Goal: Task Accomplishment & Management: Complete application form

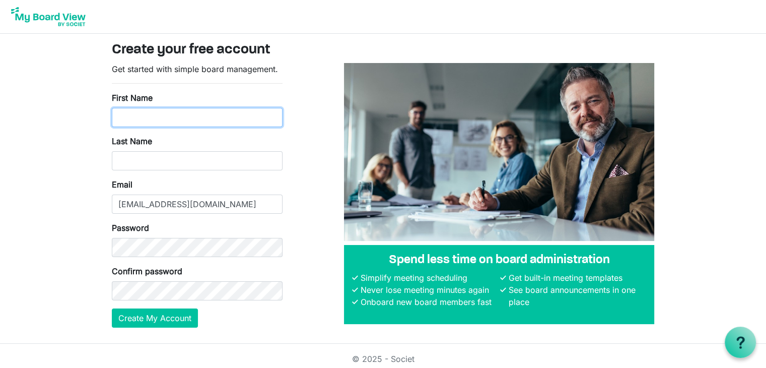
click at [134, 117] on input "First Name" at bounding box center [197, 117] width 171 height 19
type input "[PERSON_NAME]"
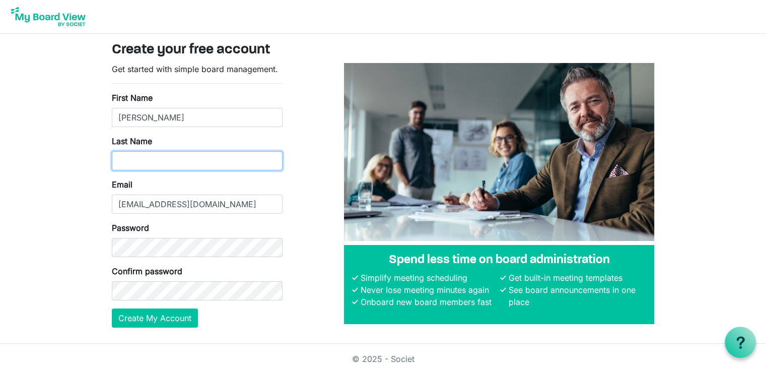
type input "[PERSON_NAME]"
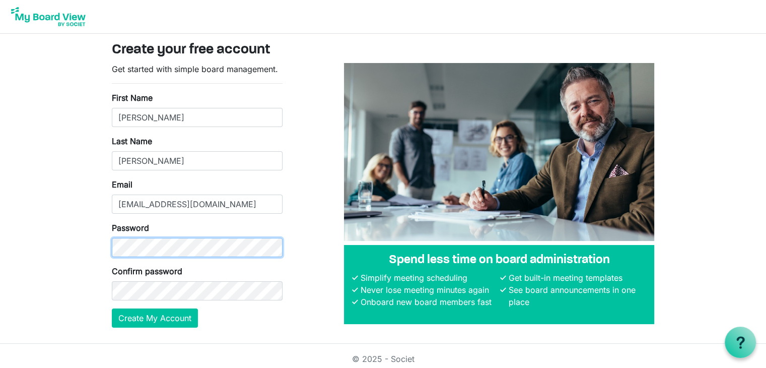
click at [96, 242] on div "Create your free account Get started with simple board management. First Name K…" at bounding box center [383, 189] width 574 height 310
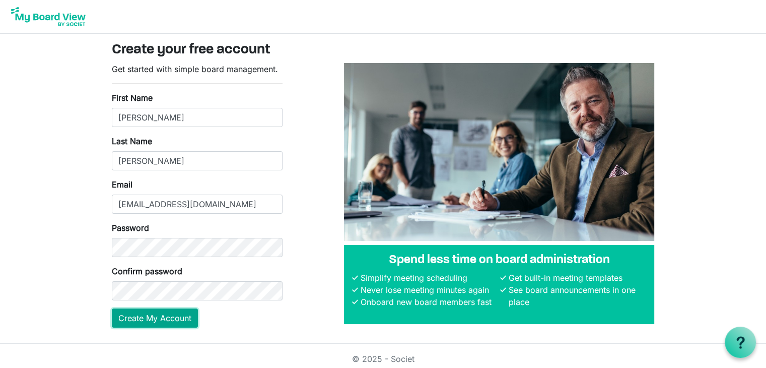
click at [156, 319] on button "Create My Account" at bounding box center [155, 317] width 86 height 19
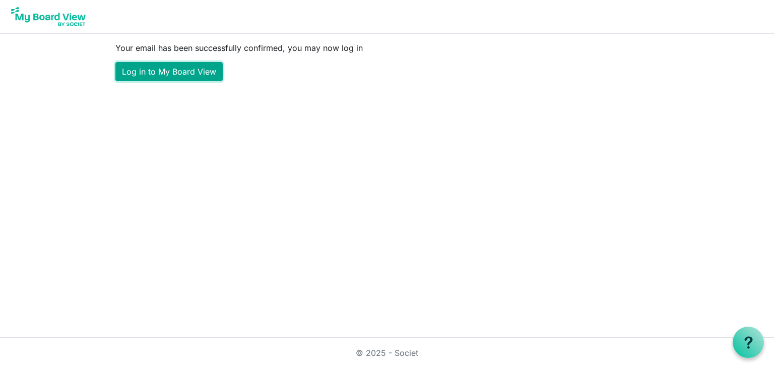
click at [156, 68] on link "Log in to My Board View" at bounding box center [168, 71] width 107 height 19
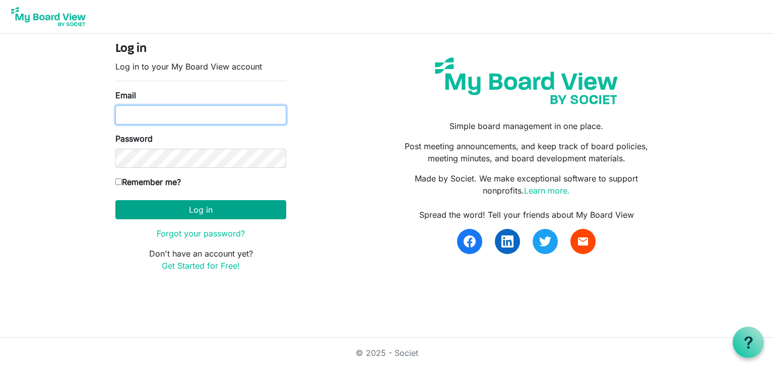
type input "kylermclean@yahoo.ca"
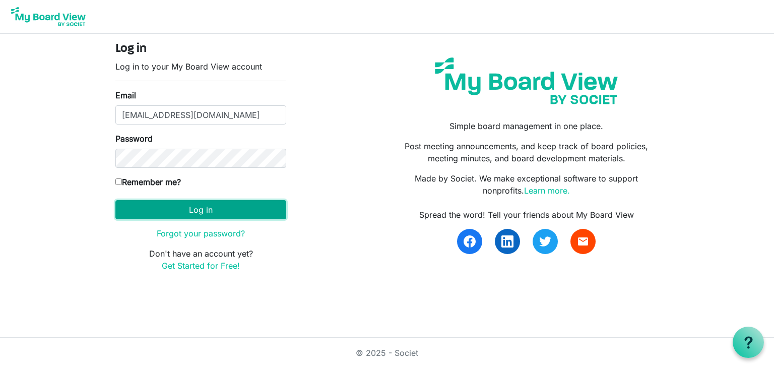
click at [198, 207] on button "Log in" at bounding box center [200, 209] width 171 height 19
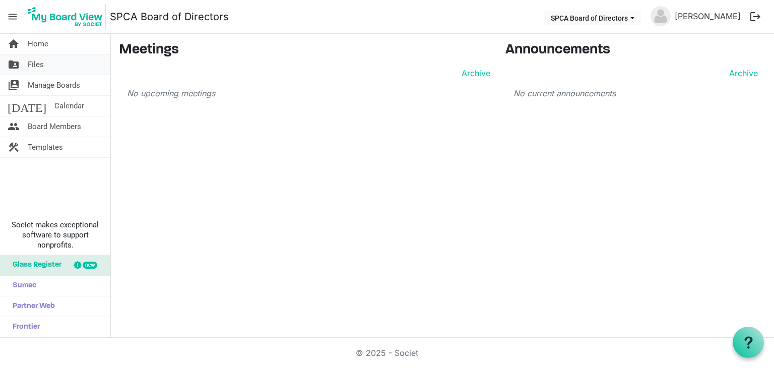
click at [46, 63] on link "folder_shared Files" at bounding box center [55, 64] width 110 height 20
